Goal: Task Accomplishment & Management: Manage account settings

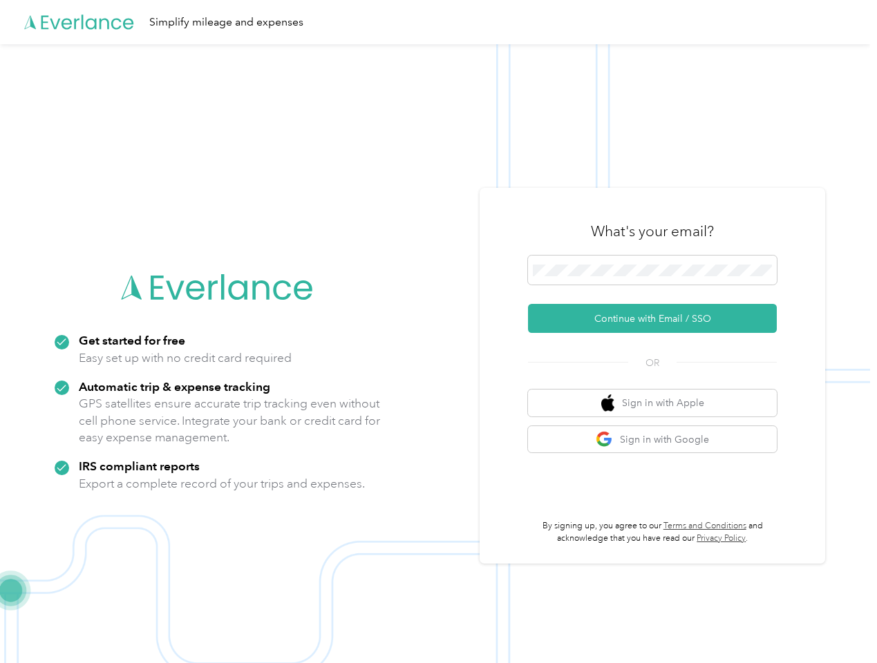
click at [438, 332] on img at bounding box center [435, 375] width 870 height 663
click at [438, 22] on div "Simplify mileage and expenses" at bounding box center [435, 22] width 870 height 44
click at [658, 318] on button "Continue with Email / SSO" at bounding box center [652, 318] width 249 height 29
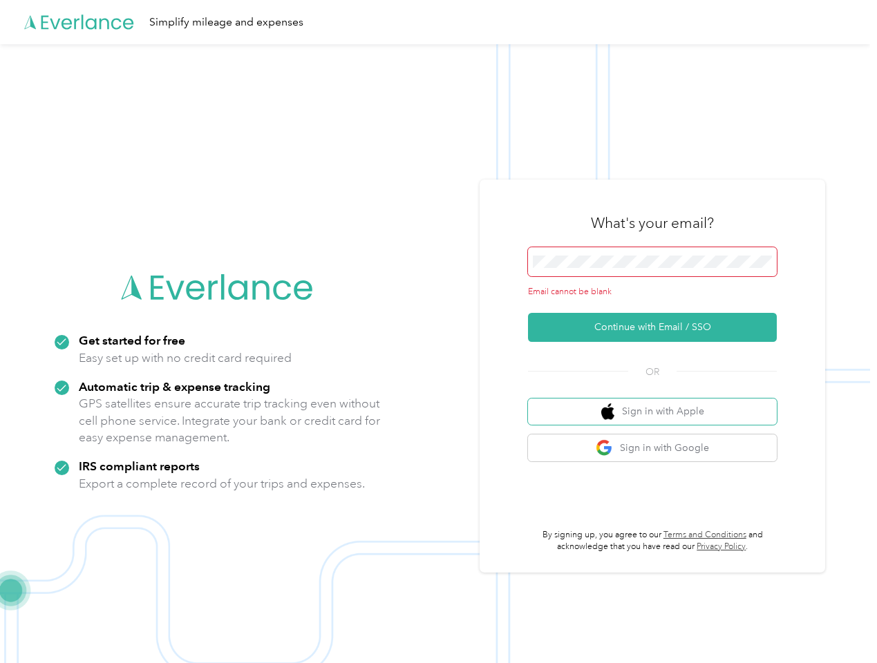
click at [658, 403] on button "Sign in with Apple" at bounding box center [652, 412] width 249 height 27
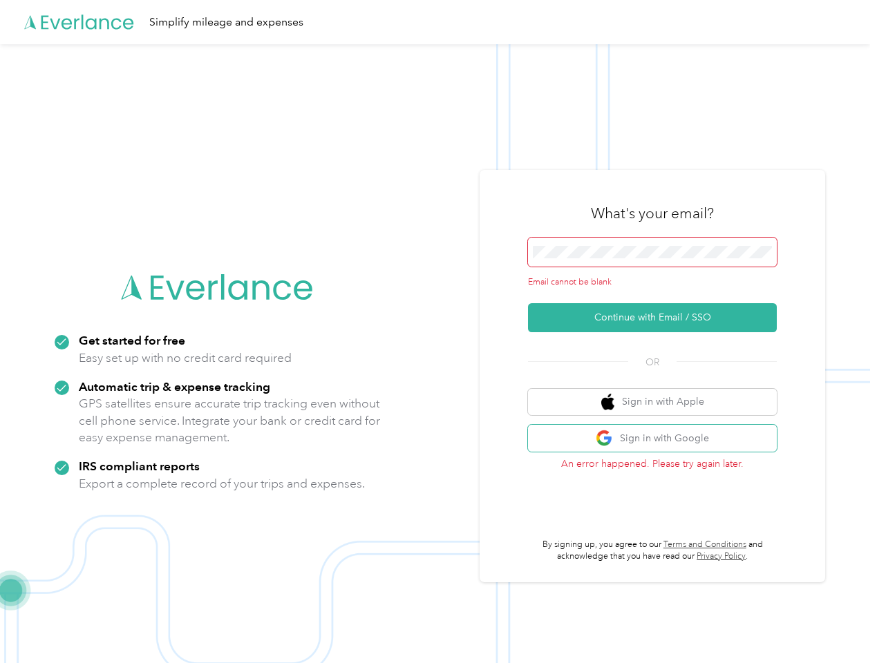
click at [658, 439] on button "Sign in with Google" at bounding box center [652, 438] width 249 height 27
